Goal: Task Accomplishment & Management: Use online tool/utility

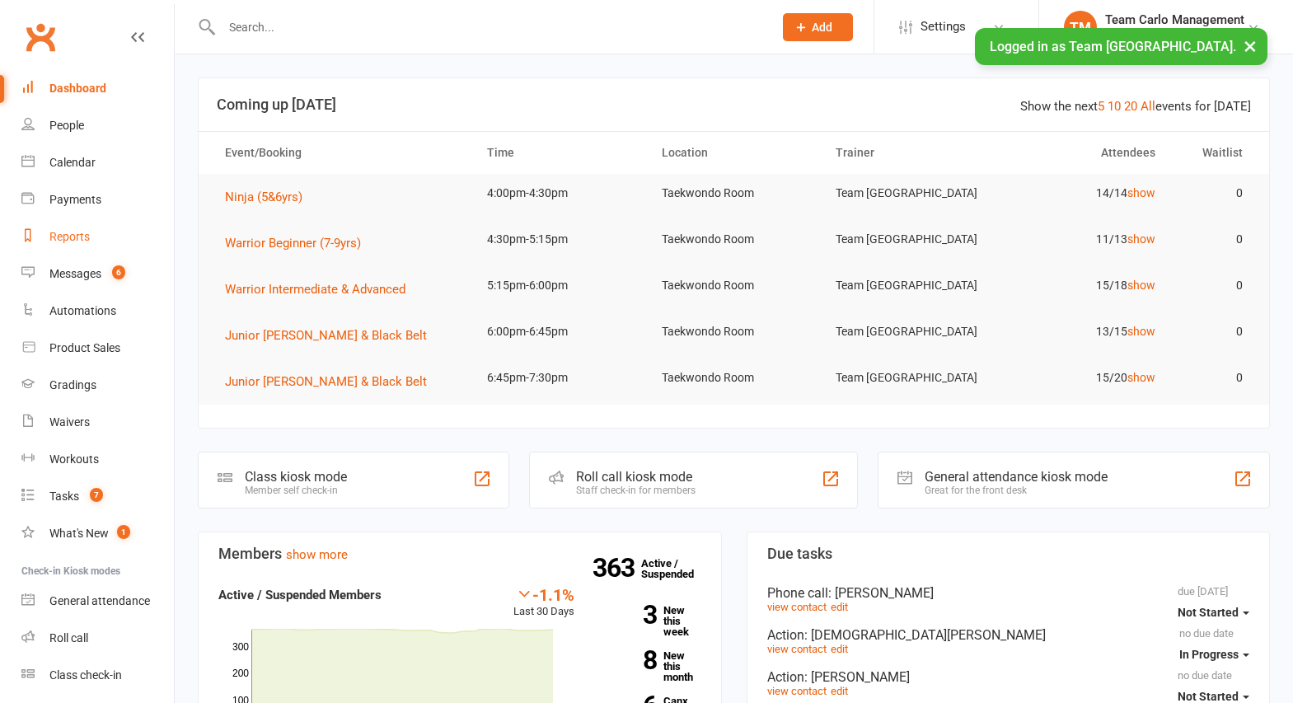
click at [69, 236] on div "Reports" at bounding box center [69, 236] width 40 height 13
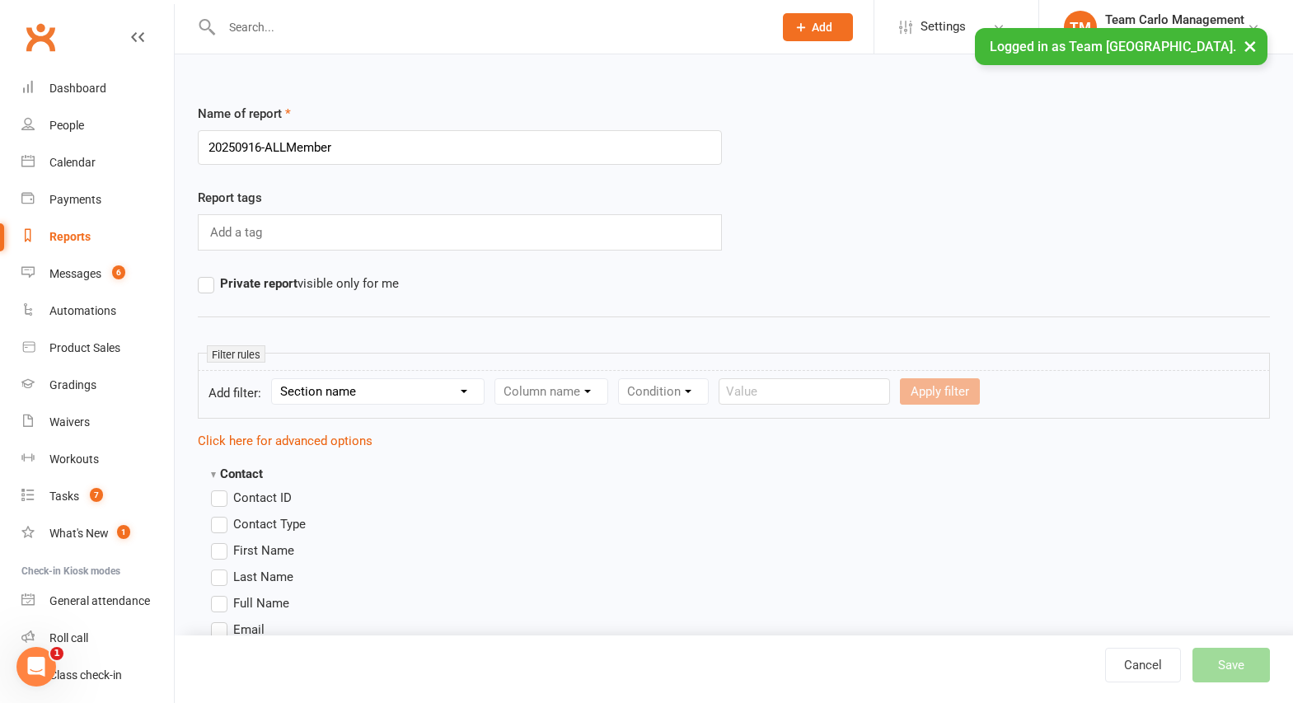
type input "20250916-ALLMembers"
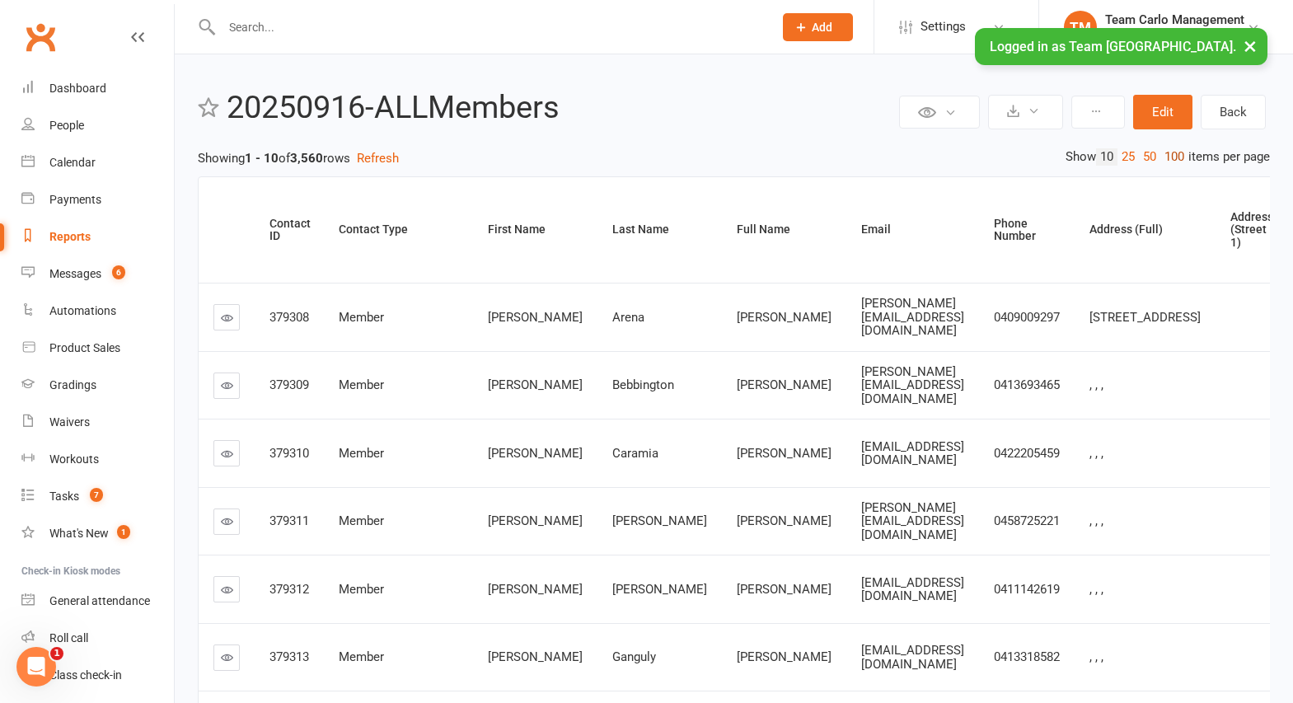
click at [1170, 157] on link "100" at bounding box center [1174, 156] width 28 height 17
